Goal: Information Seeking & Learning: Learn about a topic

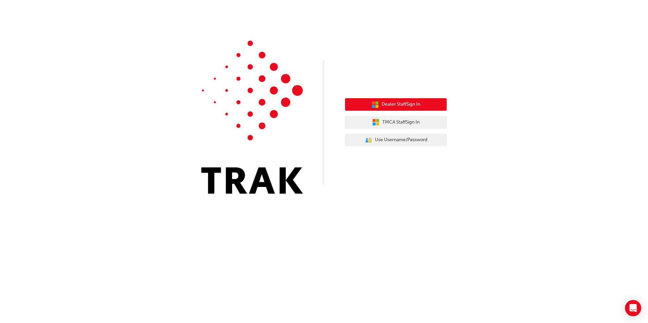
click at [415, 108] on span "Dealer Staff Sign In" at bounding box center [400, 105] width 39 height 8
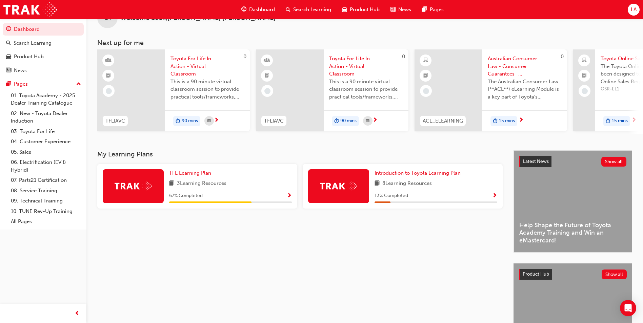
scroll to position [34, 0]
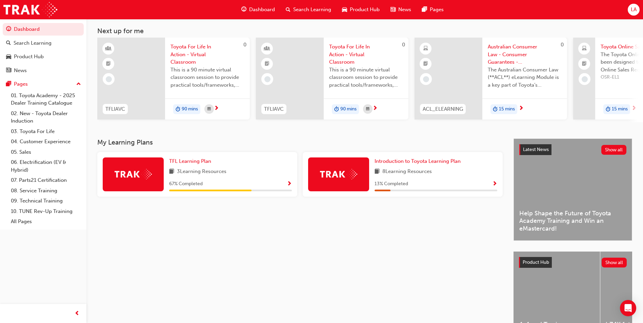
click at [291, 187] on span "Show Progress" at bounding box center [289, 184] width 5 height 6
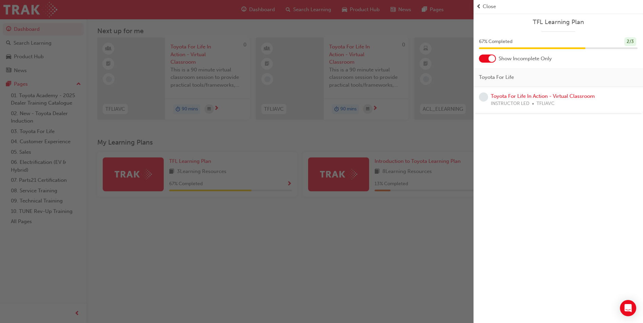
click at [362, 219] on div "button" at bounding box center [236, 161] width 473 height 323
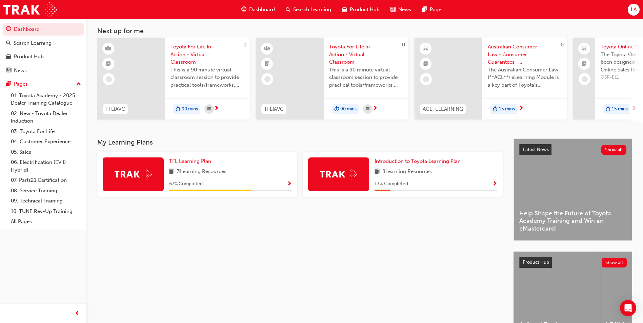
click at [288, 185] on span "Show Progress" at bounding box center [289, 184] width 5 height 6
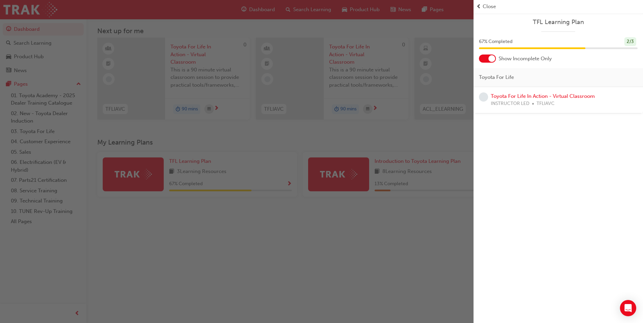
click at [487, 97] on span "learningRecordVerb_NONE-icon" at bounding box center [483, 96] width 9 height 9
click at [491, 98] on link "Toyota For Life In Action - Virtual Classroom" at bounding box center [543, 96] width 104 height 6
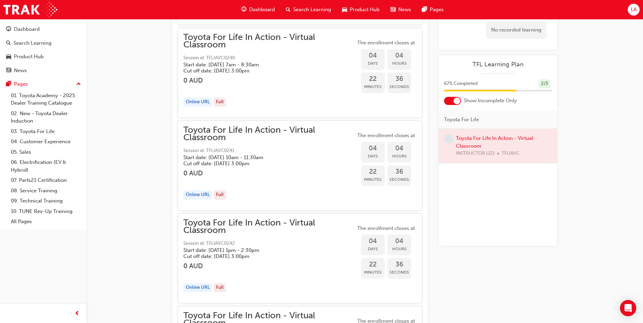
scroll to position [1183, 0]
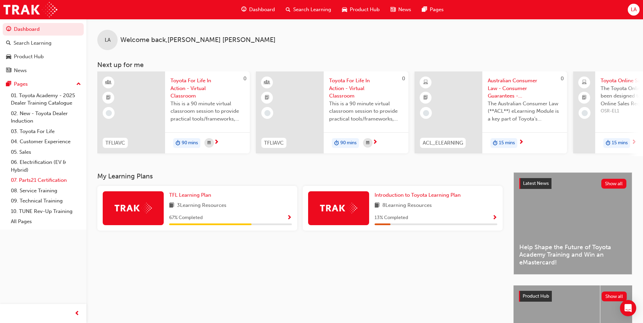
click at [47, 182] on link "07. Parts21 Certification" at bounding box center [46, 180] width 76 height 11
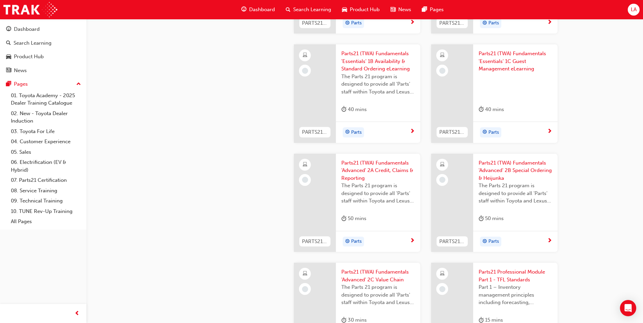
scroll to position [949, 0]
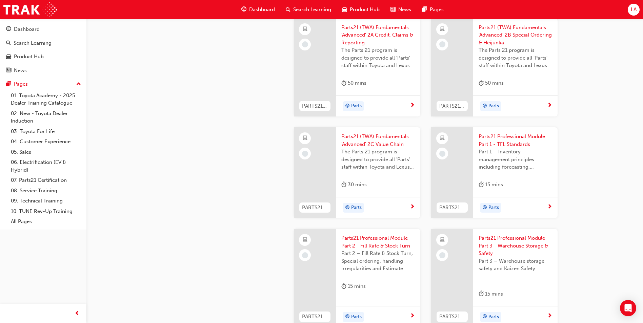
click at [521, 208] on div "Parts" at bounding box center [512, 208] width 68 height 10
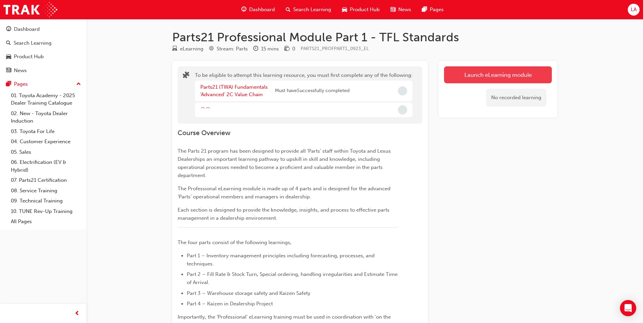
click at [476, 76] on button "Launch eLearning module" at bounding box center [498, 74] width 108 height 17
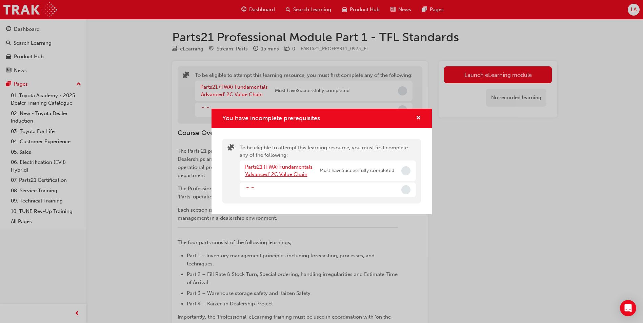
click at [273, 167] on link "Parts21 (TWA) Fundamentals 'Advanced' 2C Value Chain" at bounding box center [278, 171] width 67 height 14
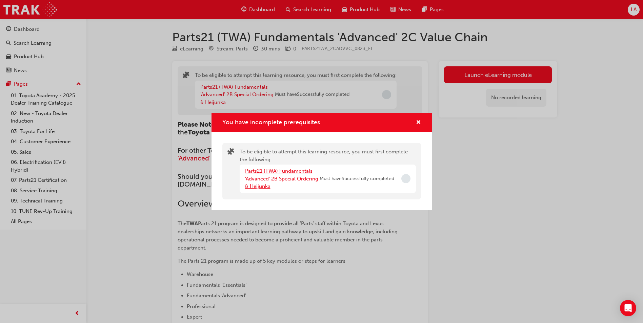
click at [292, 177] on link "Parts21 (TWA) Fundamentals 'Advanced' 2B Special Ordering & Heijunka" at bounding box center [281, 178] width 73 height 21
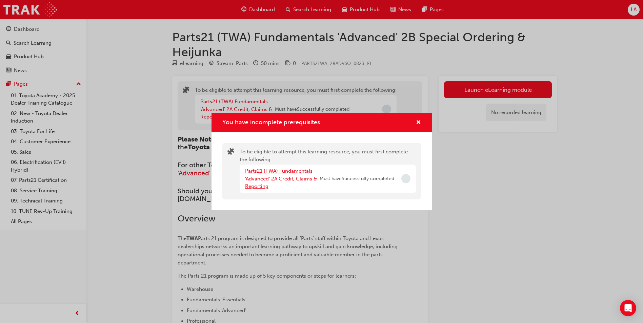
click at [292, 177] on link "Parts21 (TWA) Fundamentals 'Advanced' 2A Credit, Claims & Reporting" at bounding box center [281, 178] width 72 height 21
click at [277, 177] on link "Parts21 (TWA) Fundamentals 'Essentials' 1C Guest Management eLearning" at bounding box center [278, 178] width 67 height 21
click at [277, 177] on link "Parts21 (TWA) Fundamentals 'Essentials' 1B Availability & Standard Ordering eLe…" at bounding box center [279, 178] width 68 height 21
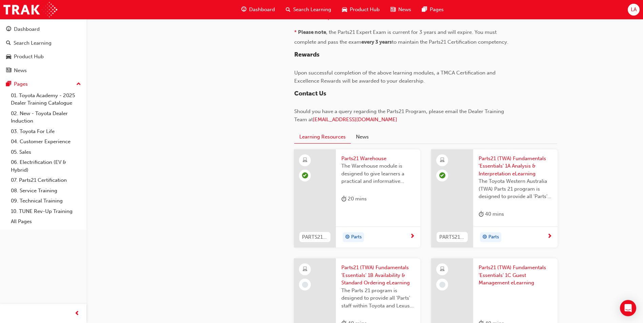
scroll to position [659, 0]
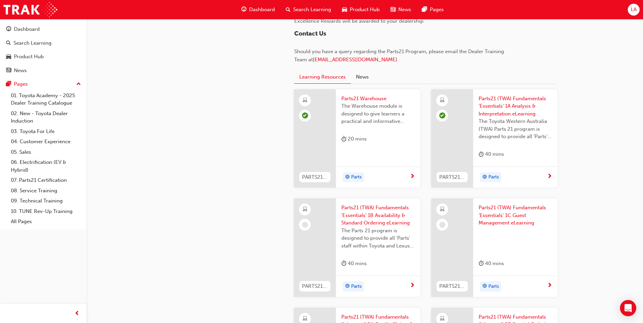
click at [388, 212] on span "Parts21 (TWA) Fundamentals 'Essentials' 1B Availability & Standard Ordering eLe…" at bounding box center [378, 215] width 74 height 23
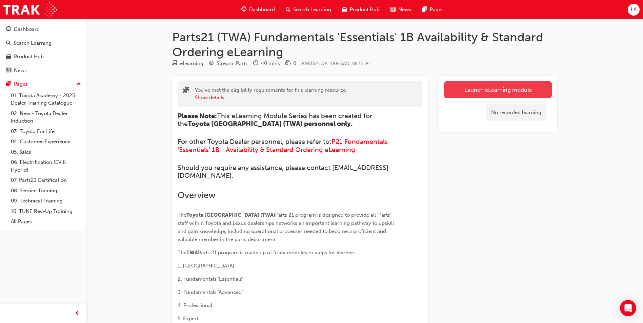
click at [486, 98] on link "Launch eLearning module" at bounding box center [498, 89] width 108 height 17
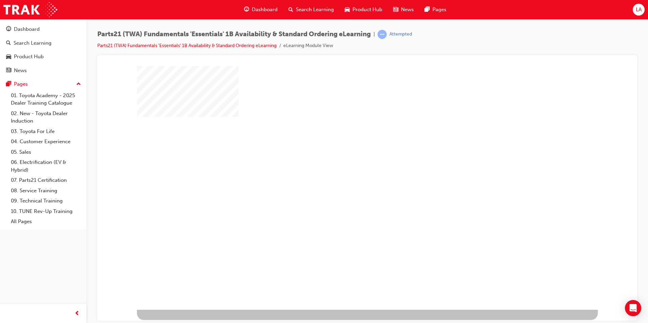
click at [348, 168] on div "play" at bounding box center [348, 168] width 0 height 0
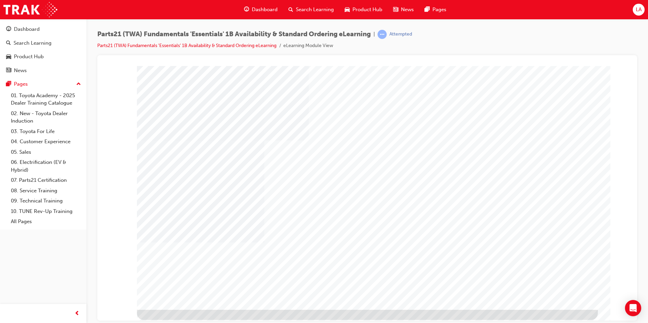
type input "[PERSON_NAME]"
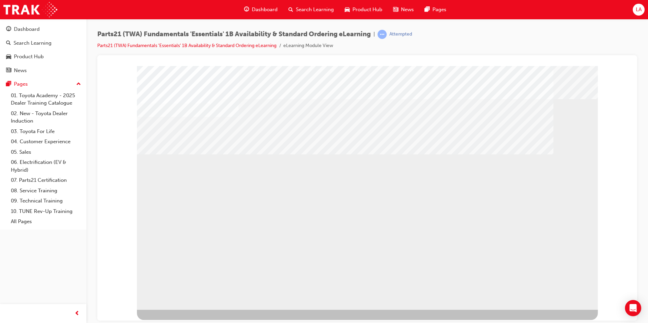
click at [412, 237] on div "multistate" at bounding box center [367, 188] width 461 height 244
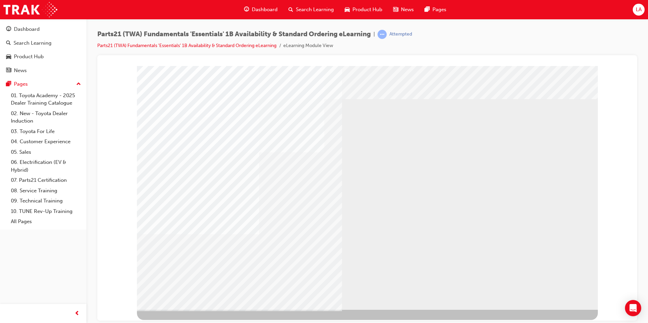
click at [578, 319] on div at bounding box center [367, 193] width 461 height 254
